Goal: Contribute content

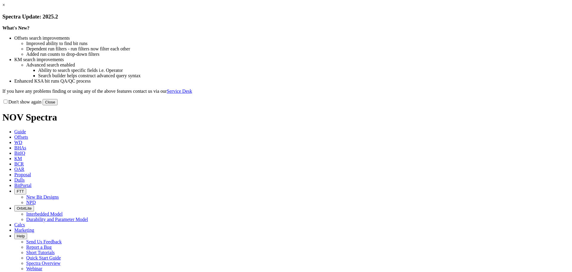
click at [57, 105] on button "Close" at bounding box center [50, 102] width 15 height 6
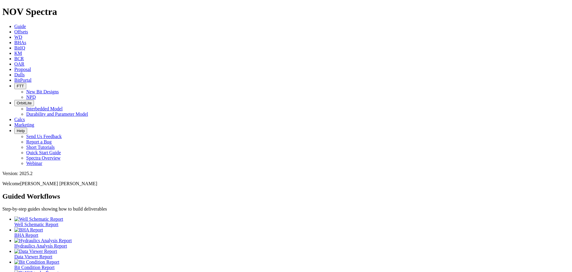
click at [28, 29] on span "Offsets" at bounding box center [21, 31] width 14 height 5
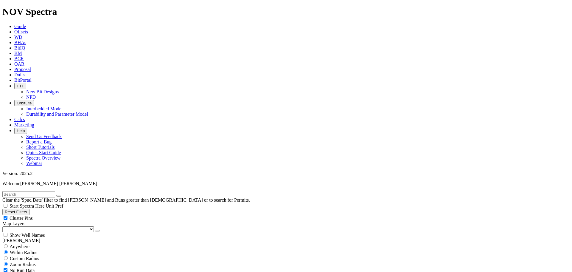
click at [8, 244] on input "radio" at bounding box center [6, 246] width 4 height 4
radio input "true"
radio input "false"
click at [48, 191] on input "text" at bounding box center [28, 194] width 53 height 6
click at [18, 226] on select "US Counties [GEOGRAPHIC_DATA], [GEOGRAPHIC_DATA] [GEOGRAPHIC_DATA], [GEOGRAPHIC…" at bounding box center [47, 229] width 91 height 6
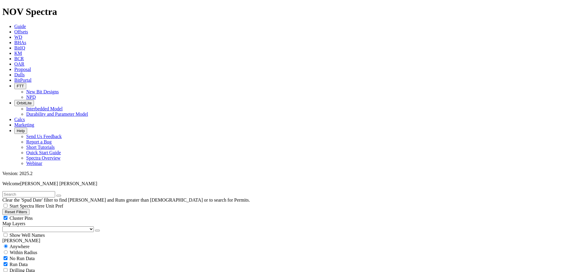
click at [48, 191] on input "text" at bounding box center [28, 194] width 53 height 6
type input "Davidson"
radio input "false"
radio input "true"
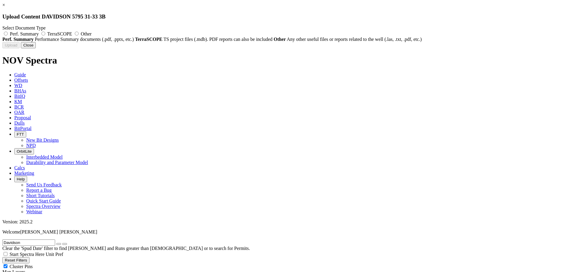
click at [39, 35] on span "Perf. Summary" at bounding box center [24, 33] width 29 height 5
click at [8, 35] on input "Perf. Summary" at bounding box center [6, 34] width 4 height 4
radio input "true"
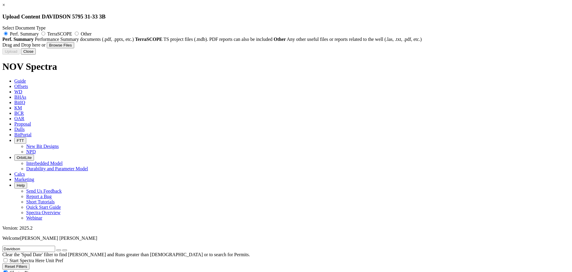
click at [74, 48] on button "Browse Files" at bounding box center [60, 45] width 27 height 6
type input "24-Hr Footage Basin Record - 3Miler - Davidson 3B - [GEOGRAPHIC_DATA] - [US_STA…"
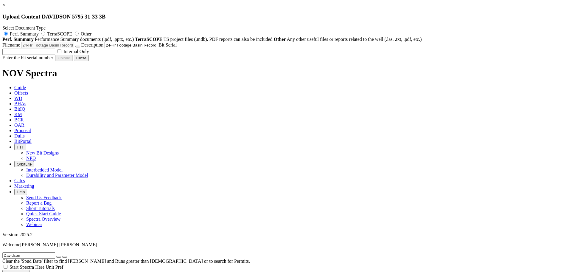
click at [89, 54] on label "Internal Only" at bounding box center [72, 51] width 33 height 5
click at [61, 53] on input "Internal Only" at bounding box center [59, 51] width 4 height 4
click at [89, 54] on label "Internal Only" at bounding box center [72, 51] width 33 height 5
click at [61, 53] on input "Internal Only" at bounding box center [59, 51] width 4 height 4
checkbox input "false"
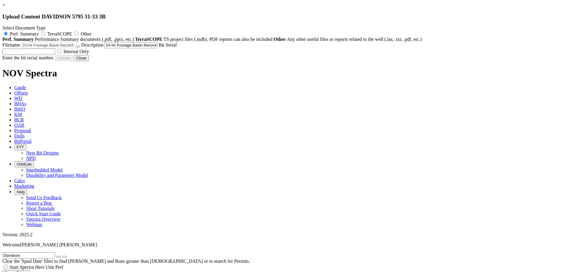
click at [55, 55] on input "text" at bounding box center [28, 52] width 53 height 6
type input "A308372"
click at [20, 61] on button "Upload" at bounding box center [10, 58] width 17 height 6
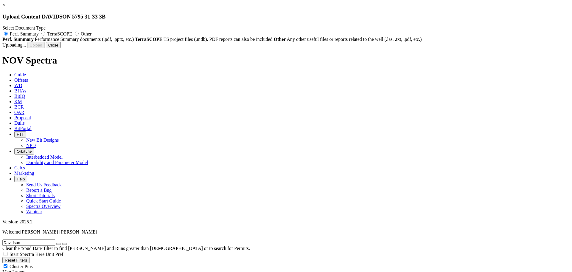
radio input "false"
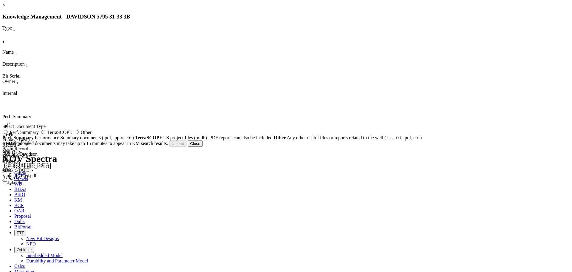
click at [202, 147] on button "Close" at bounding box center [195, 143] width 15 height 6
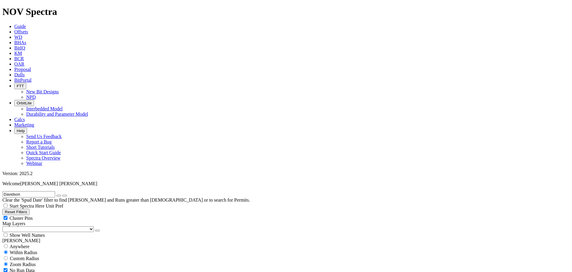
click at [22, 51] on span "KM" at bounding box center [18, 53] width 8 height 5
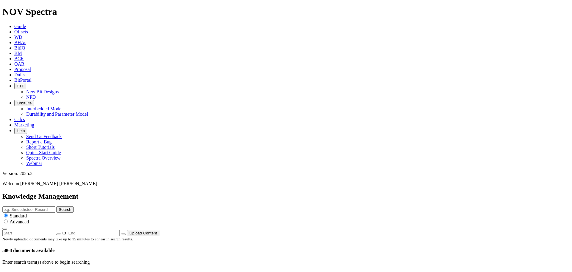
click at [55, 206] on input "text" at bounding box center [28, 209] width 53 height 6
click at [59, 234] on icon "button" at bounding box center [59, 234] width 0 height 0
type input "[DATE]"
click at [540, 32] on body "Spectra is built to be used with Google Chrome. Please switch browsers. NOV Spe…" at bounding box center [285, 135] width 567 height 258
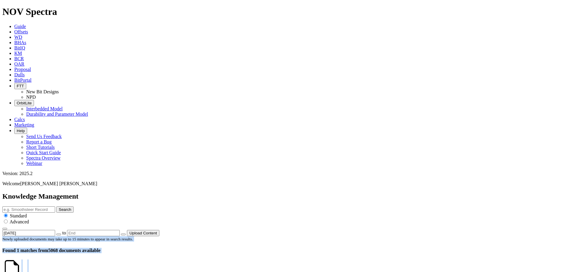
drag, startPoint x: 540, startPoint y: 32, endPoint x: 522, endPoint y: 47, distance: 23.0
click at [534, 38] on body "Spectra is built to be used with Google Chrome. Please switch browsers. NOV Spe…" at bounding box center [285, 211] width 567 height 410
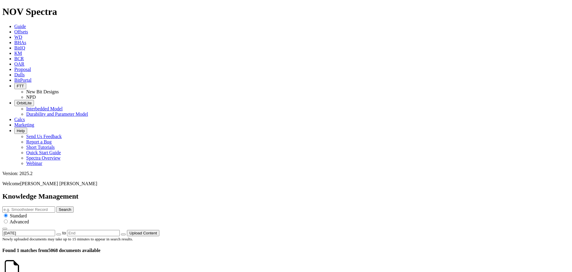
click at [23, 271] on icon at bounding box center [23, 274] width 0 height 5
